Goal: Task Accomplishment & Management: Complete application form

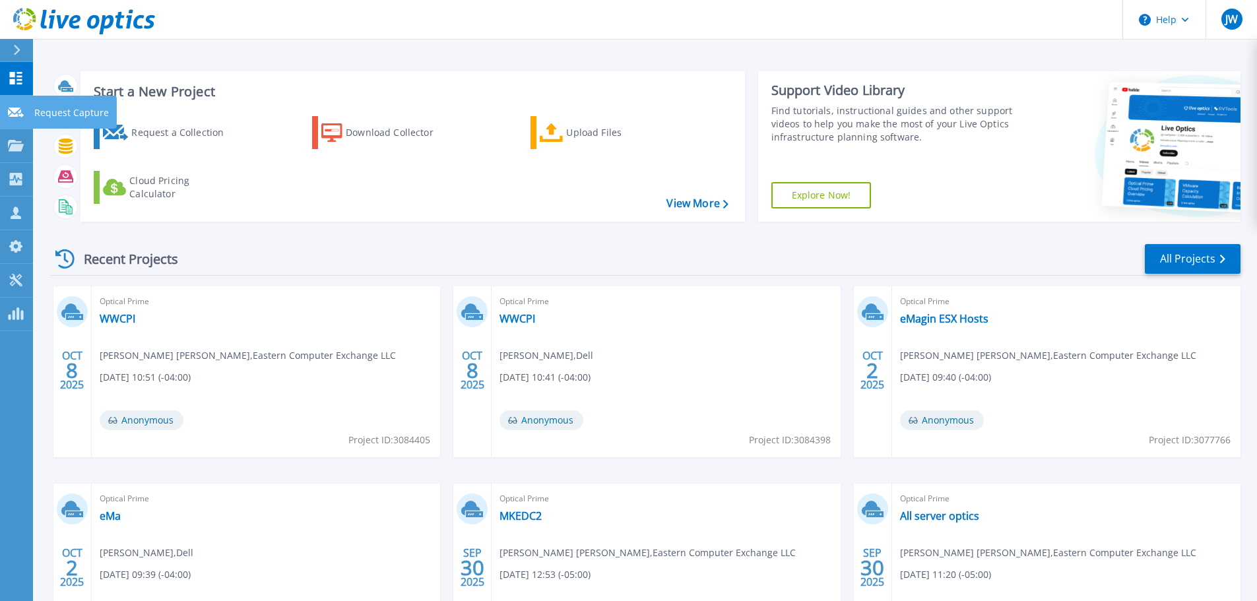
click at [25, 112] on link "Request Capture Request Capture" at bounding box center [16, 113] width 33 height 34
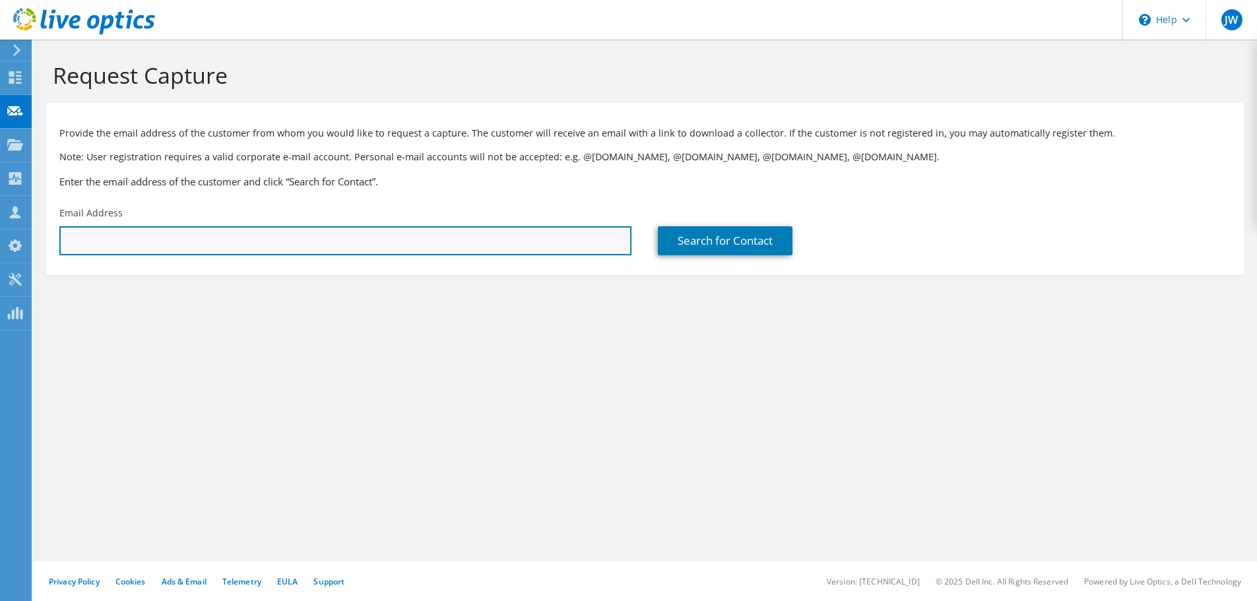
click at [189, 251] on input "text" at bounding box center [345, 240] width 572 height 29
paste input "[EMAIL_ADDRESS][DOMAIN_NAME]"
type input "[EMAIL_ADDRESS][DOMAIN_NAME]"
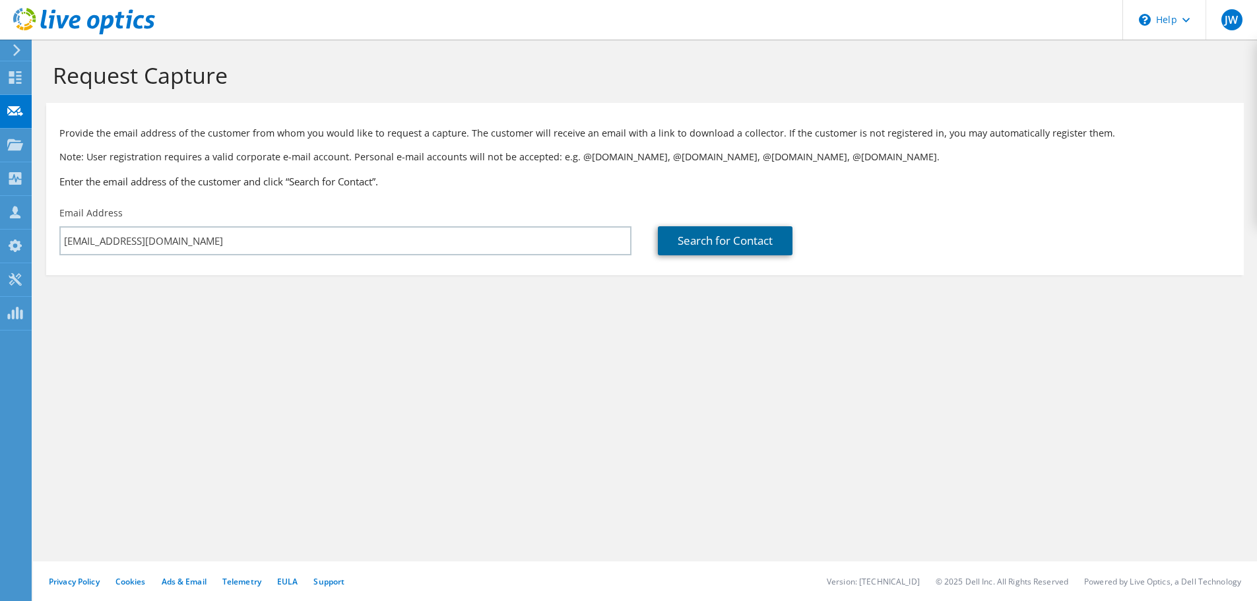
click at [703, 247] on link "Search for Contact" at bounding box center [725, 240] width 135 height 29
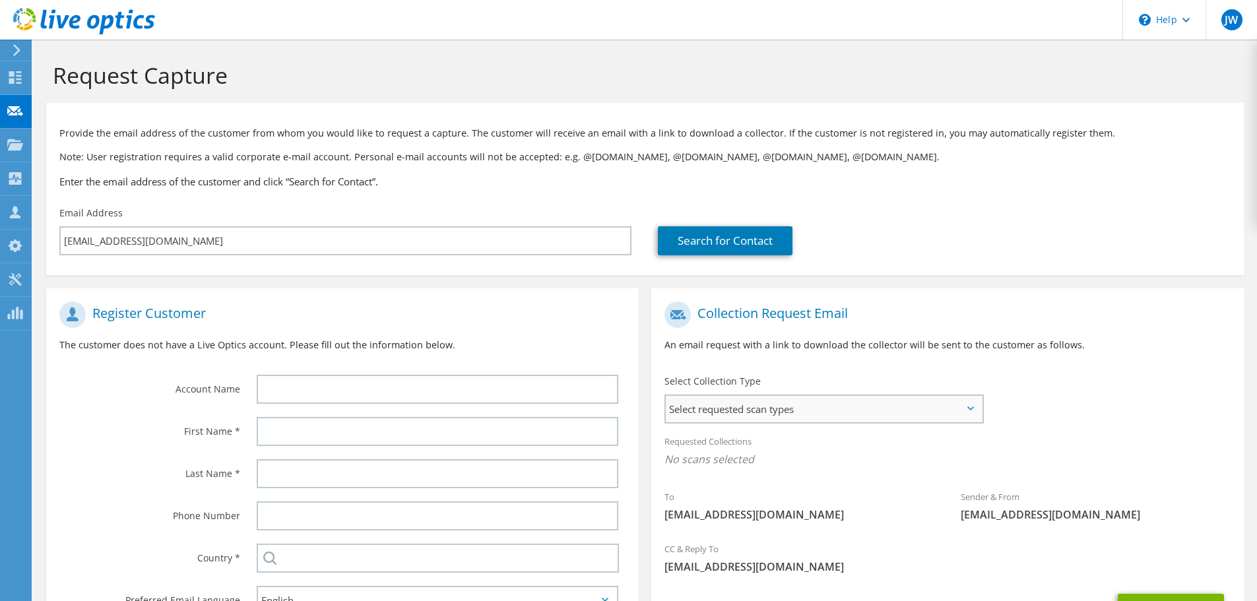
click at [746, 416] on span "Select requested scan types" at bounding box center [824, 409] width 316 height 26
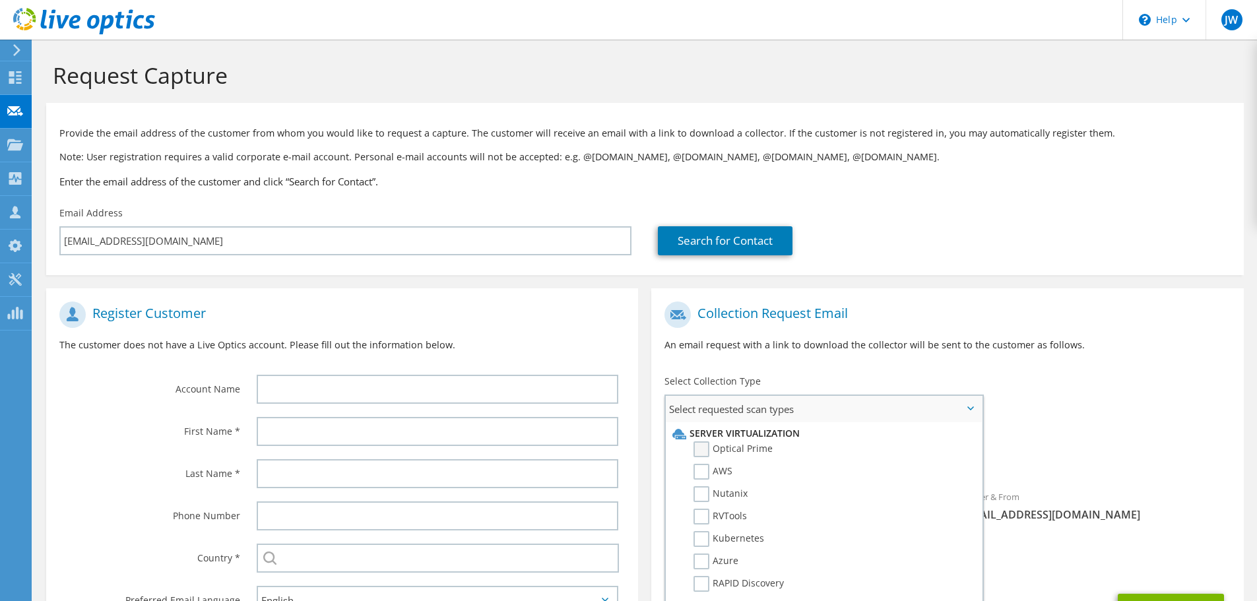
click at [763, 445] on label "Optical Prime" at bounding box center [733, 449] width 79 height 16
click at [0, 0] on input "Optical Prime" at bounding box center [0, 0] width 0 height 0
click at [820, 338] on p "An email request with a link to download the collector will be sent to the cust…" at bounding box center [948, 345] width 566 height 15
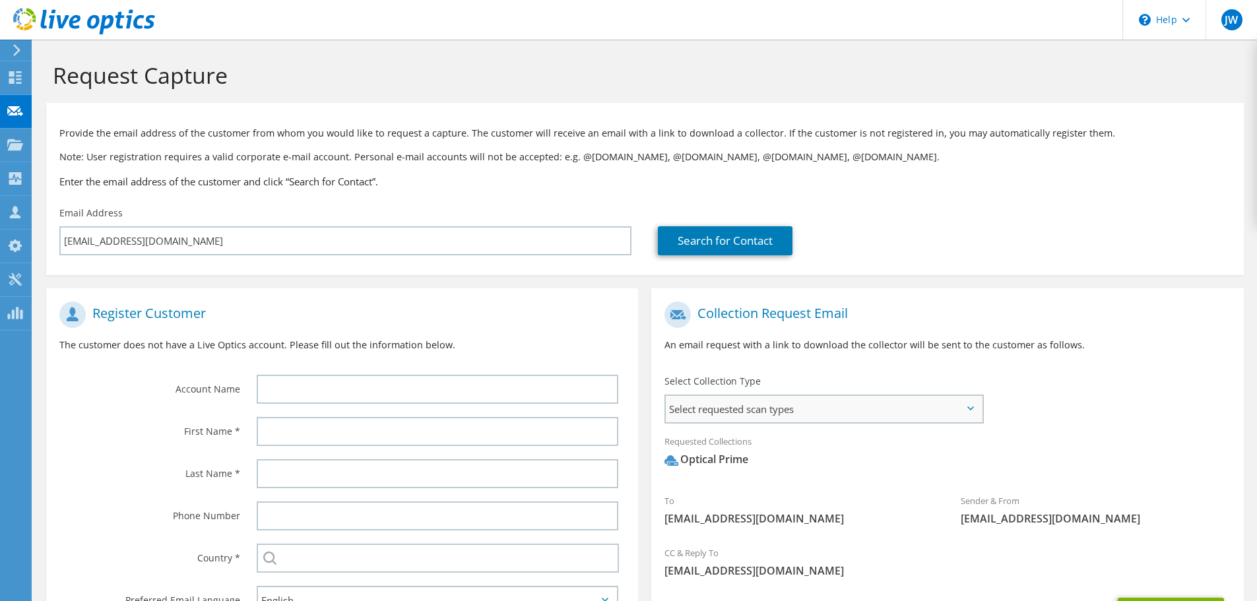
click at [747, 414] on span "Select requested scan types" at bounding box center [824, 409] width 316 height 26
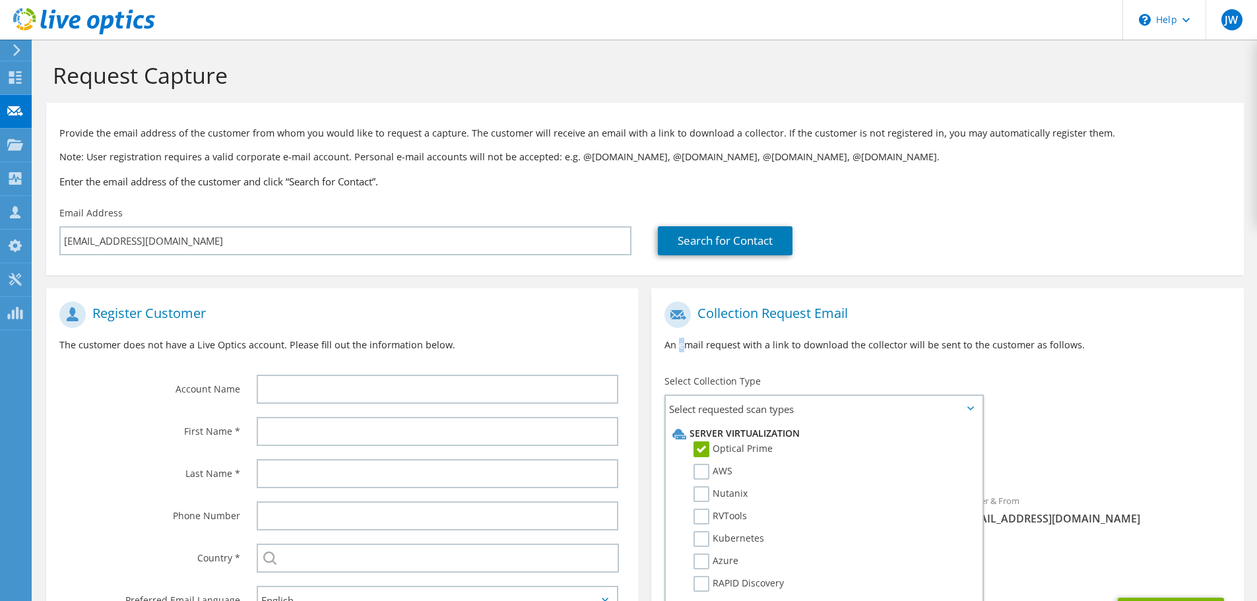
click at [674, 361] on div "Collection Request Email An email request with a link to download the collector…" at bounding box center [947, 331] width 592 height 73
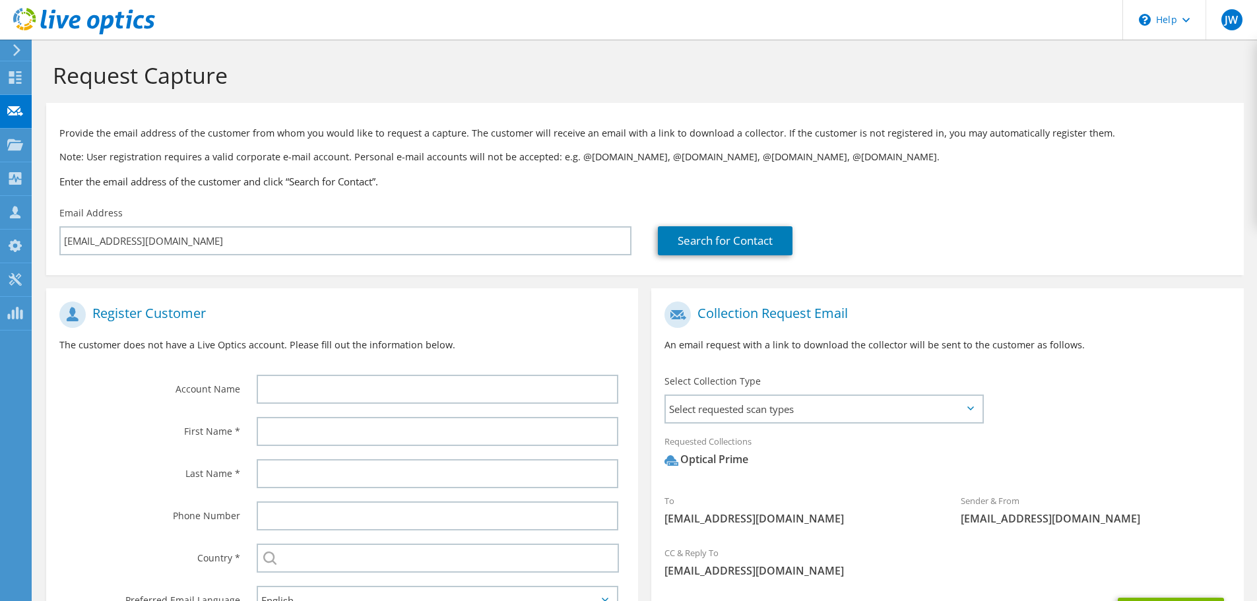
click at [487, 372] on div at bounding box center [441, 389] width 395 height 42
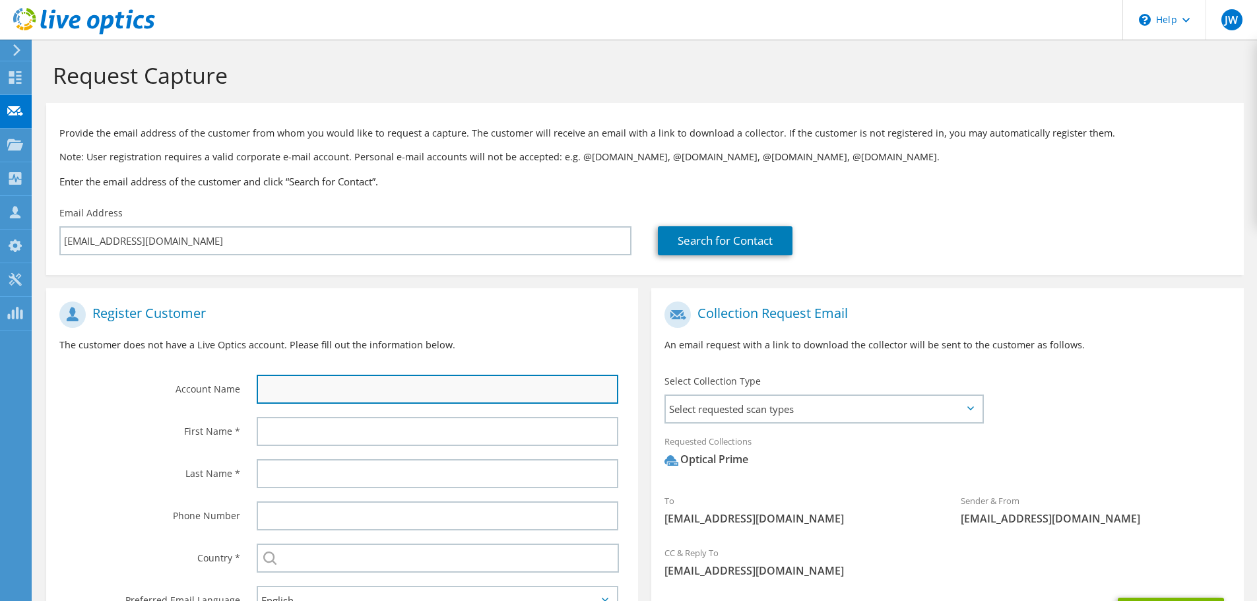
click at [486, 381] on input "text" at bounding box center [438, 389] width 362 height 29
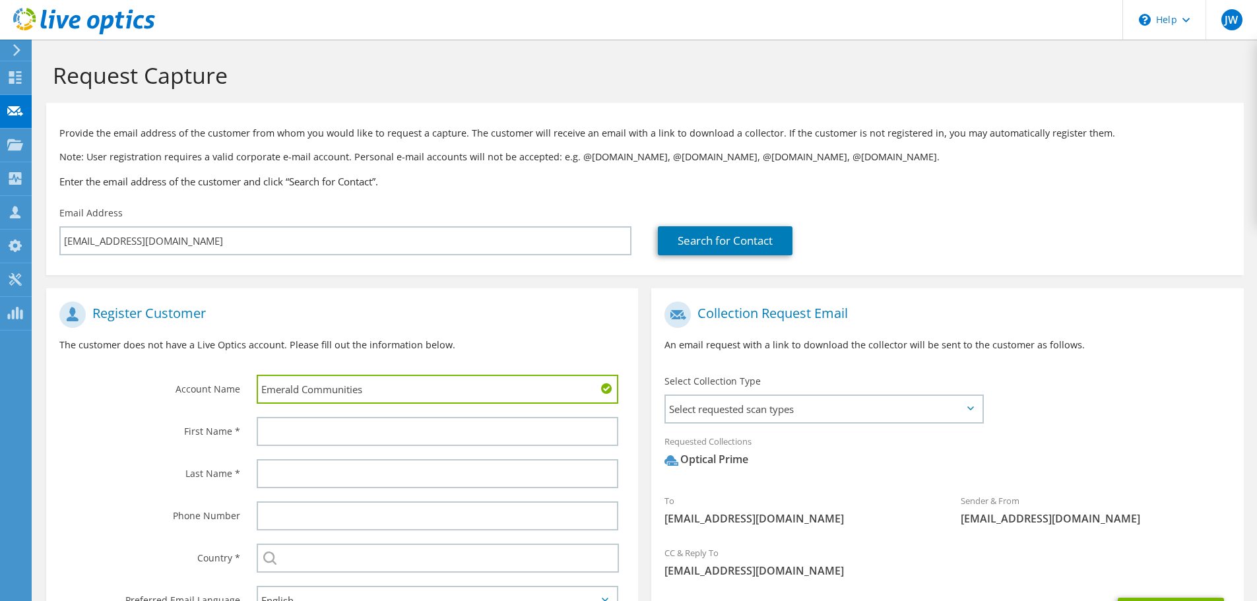
type input "Emerald Communities"
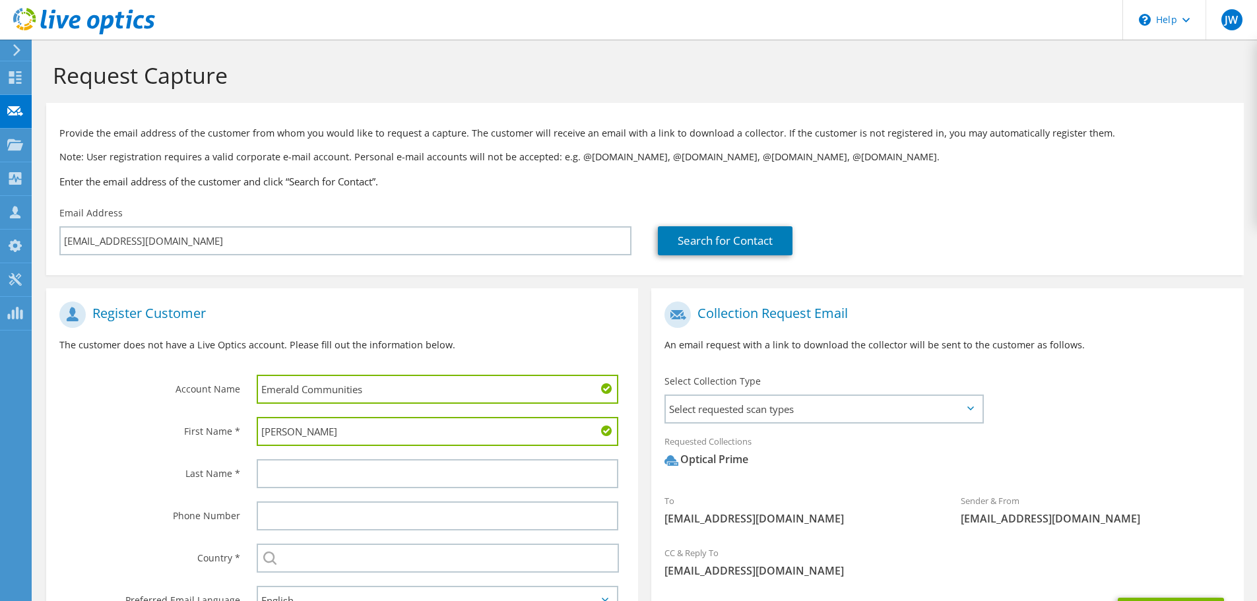
type input "[PERSON_NAME]"
type input "B"
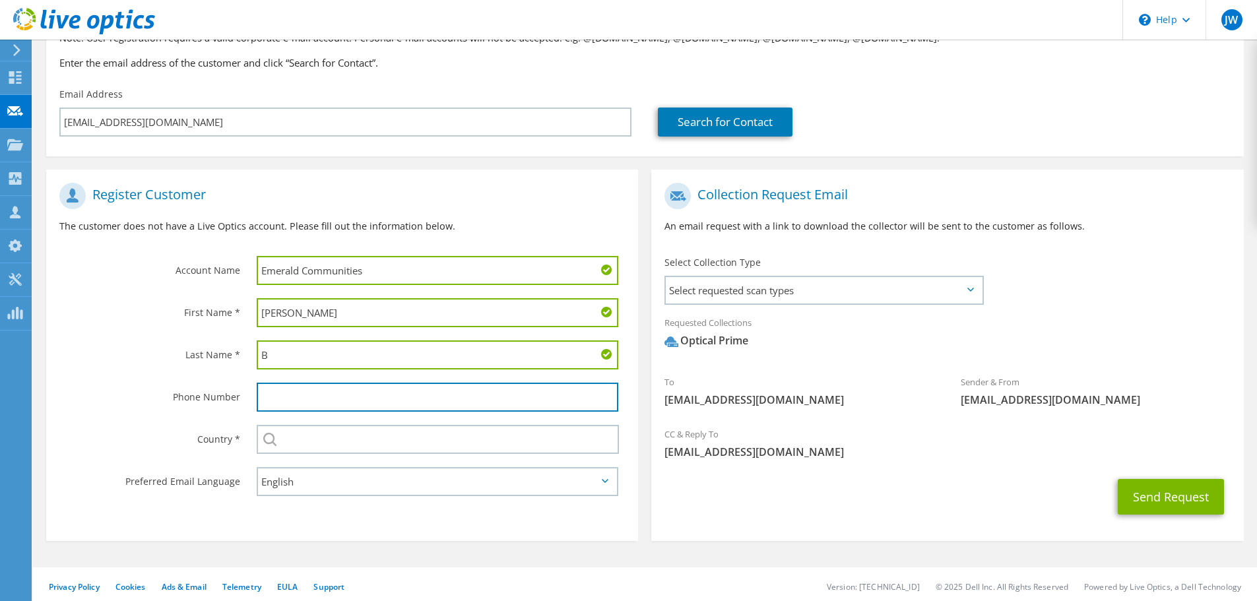
scroll to position [125, 0]
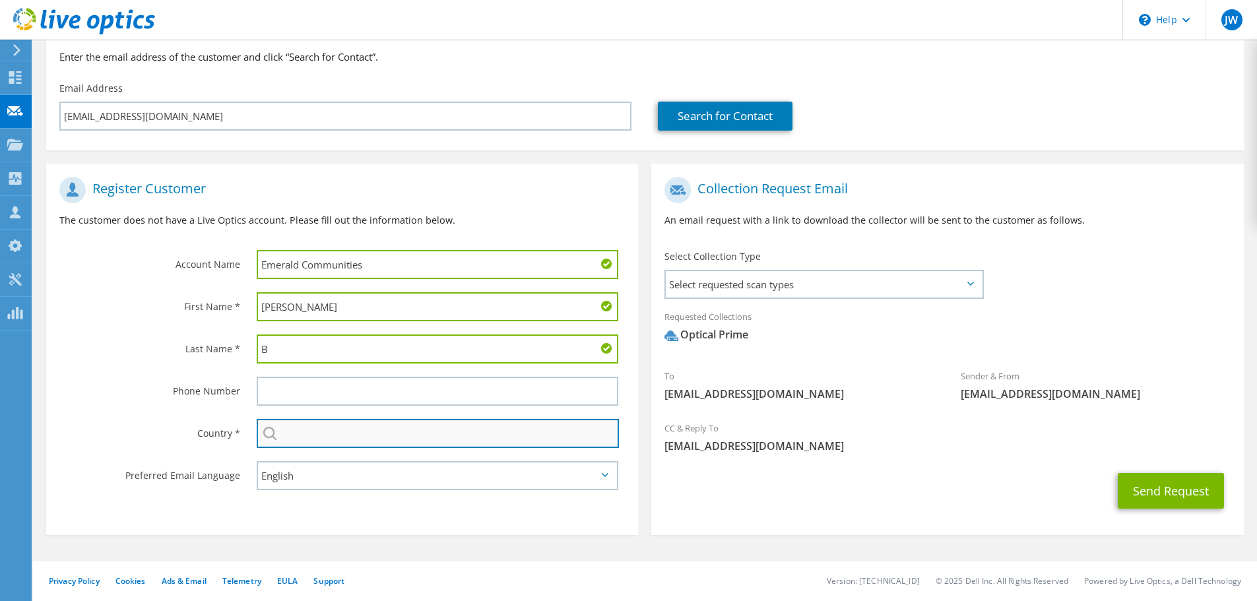
click at [405, 427] on input "text" at bounding box center [438, 433] width 362 height 29
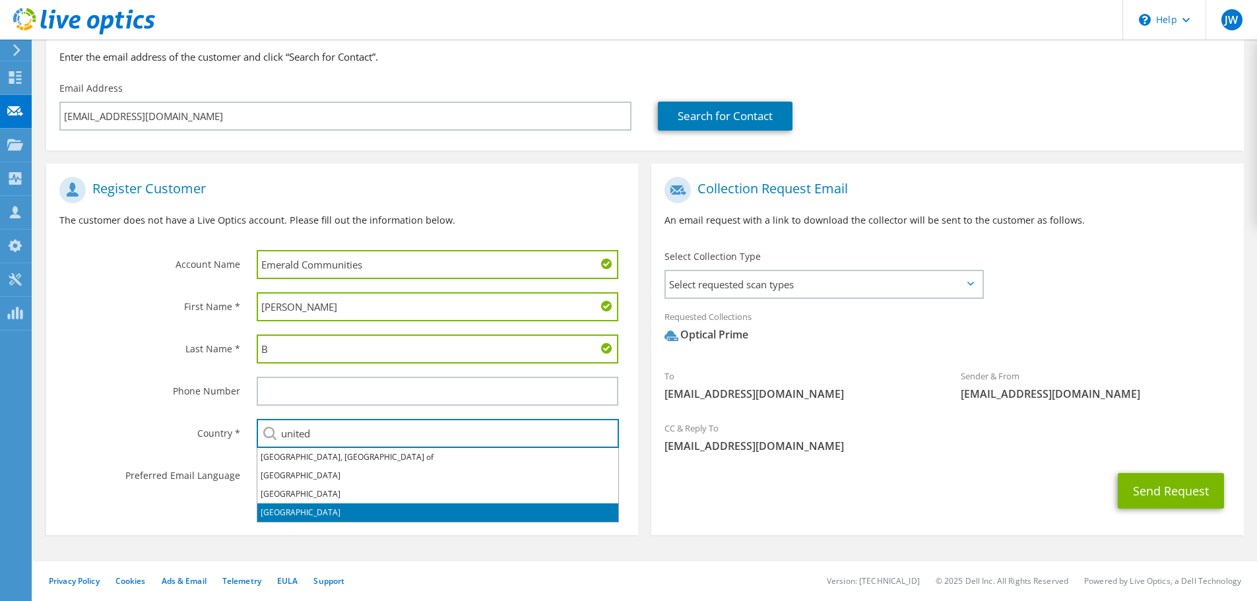
click at [295, 513] on li "[GEOGRAPHIC_DATA]" at bounding box center [437, 513] width 361 height 18
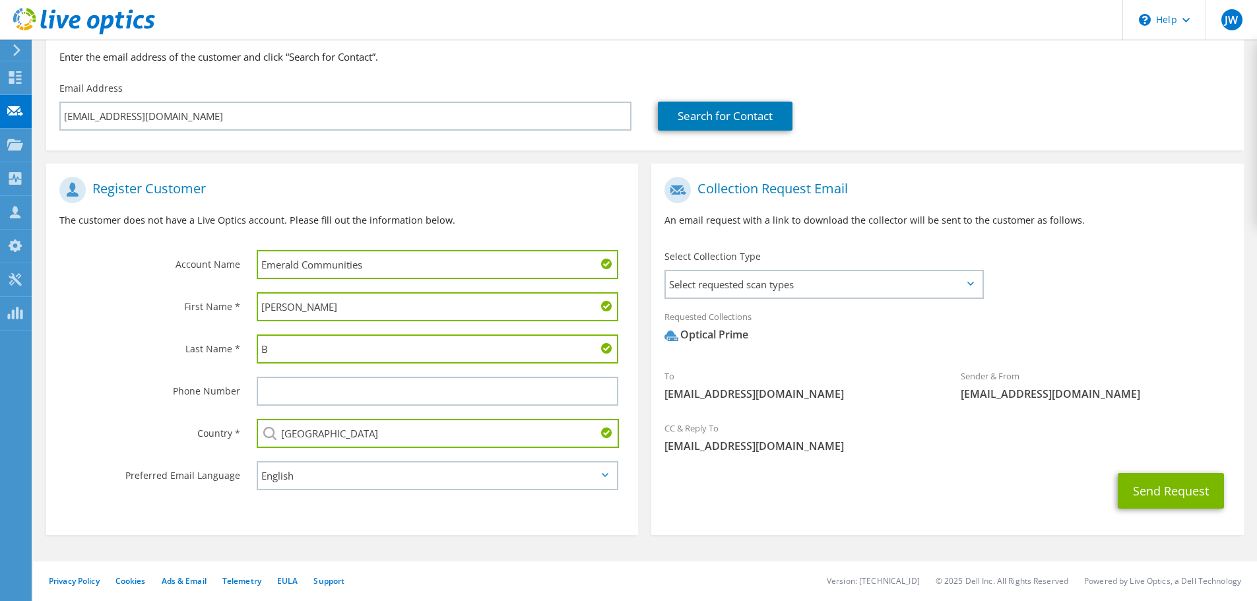
type input "[GEOGRAPHIC_DATA]"
click at [192, 464] on label "Preferred Email Language" at bounding box center [149, 471] width 181 height 21
click at [1146, 492] on button "Send Request" at bounding box center [1171, 491] width 106 height 36
